Goal: Task Accomplishment & Management: Use online tool/utility

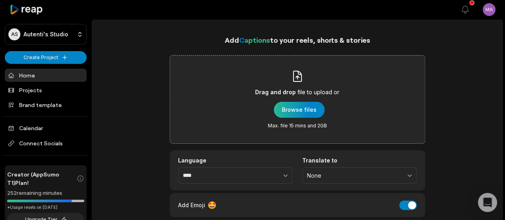
click at [304, 109] on div "button" at bounding box center [299, 110] width 51 height 16
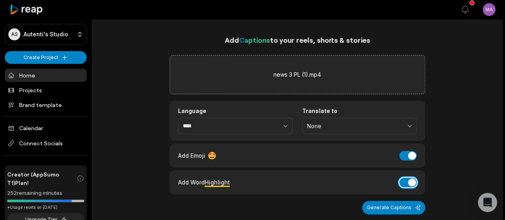
click at [400, 181] on button "Add Word Highlight" at bounding box center [408, 183] width 18 height 10
click at [406, 153] on button "Add Emoji" at bounding box center [408, 156] width 18 height 10
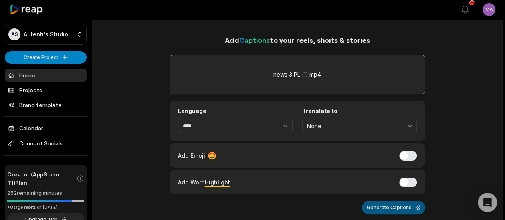
click at [381, 206] on button "Generate Captions" at bounding box center [393, 208] width 63 height 14
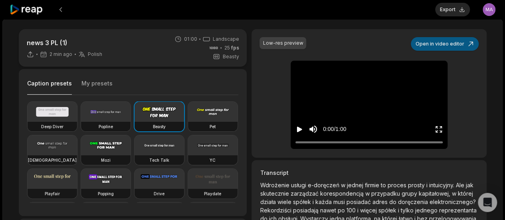
click at [430, 41] on button "Open in video editor" at bounding box center [445, 44] width 68 height 14
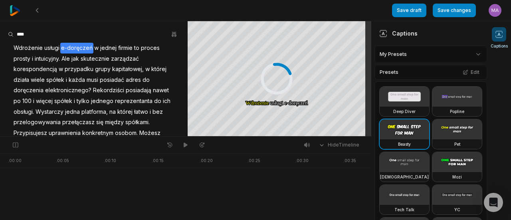
click at [70, 48] on span "e-doręczeń" at bounding box center [76, 48] width 33 height 11
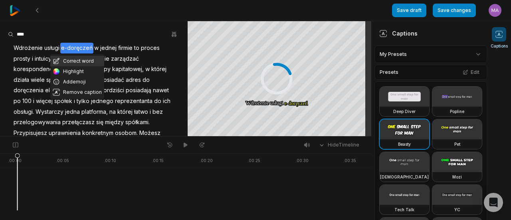
click at [76, 59] on button "Correct word" at bounding box center [77, 61] width 54 height 10
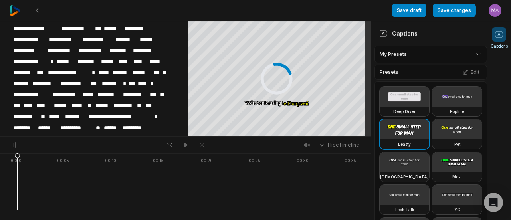
scroll to position [97, 0]
click at [23, 59] on span "**********" at bounding box center [31, 61] width 37 height 11
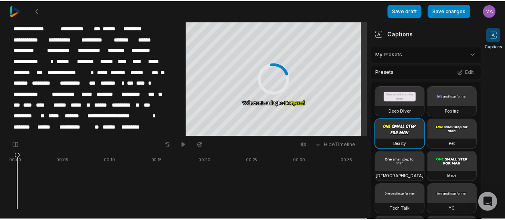
scroll to position [105, 0]
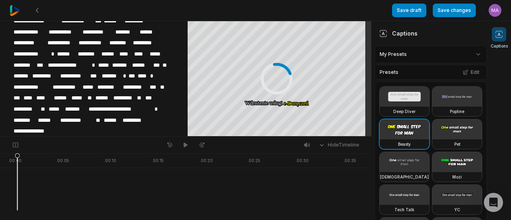
click at [127, 93] on span "*********" at bounding box center [125, 98] width 24 height 11
click at [446, 13] on button "Save changes" at bounding box center [453, 11] width 43 height 14
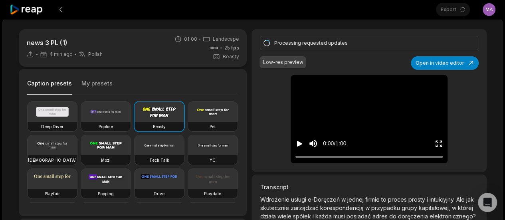
click at [86, 85] on button "My presets" at bounding box center [96, 86] width 31 height 15
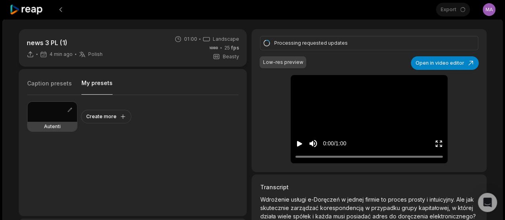
click at [45, 114] on div at bounding box center [52, 112] width 49 height 20
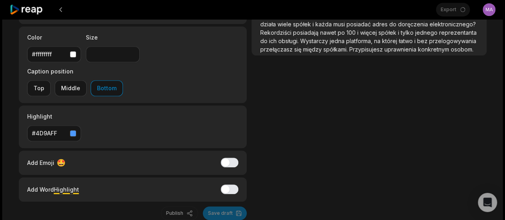
scroll to position [193, 0]
